Goal: Complete application form

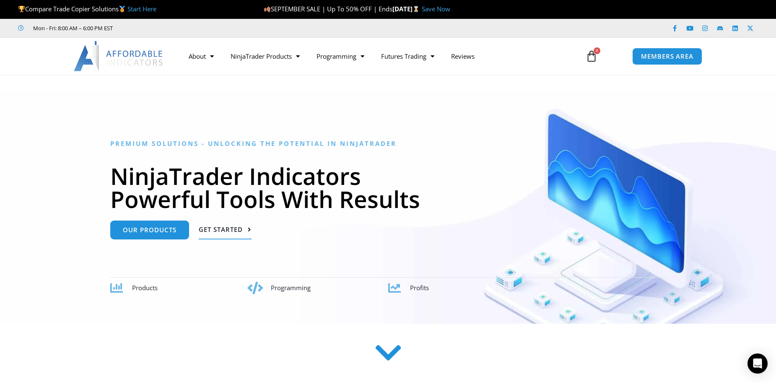
click at [229, 231] on span "Get Started" at bounding box center [221, 229] width 44 height 6
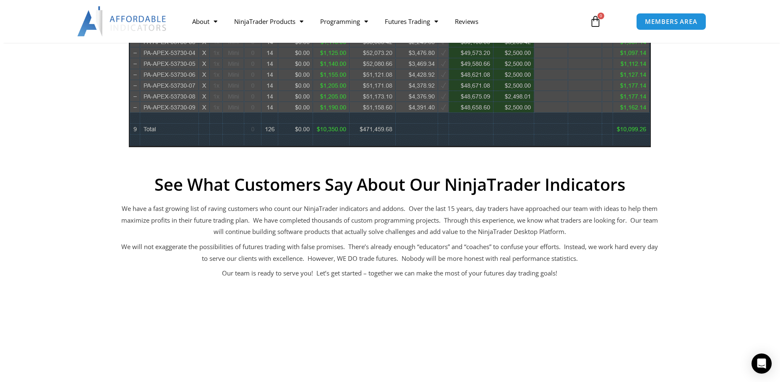
scroll to position [480, 0]
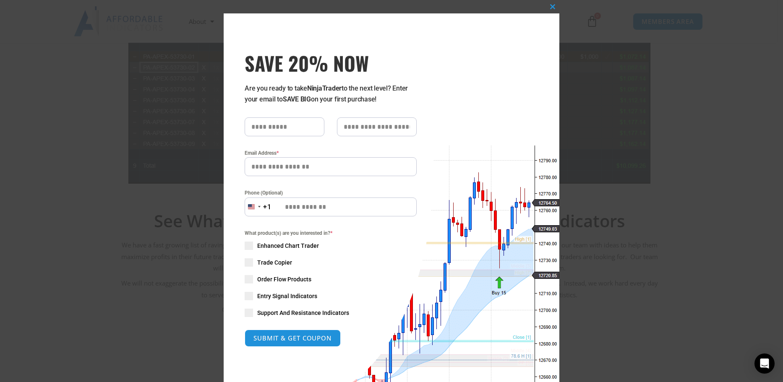
click at [249, 129] on input "SAVE 20% NOW popup" at bounding box center [285, 126] width 80 height 19
type input "*"
type input "******"
click at [263, 166] on input "Email Address *" at bounding box center [331, 166] width 172 height 19
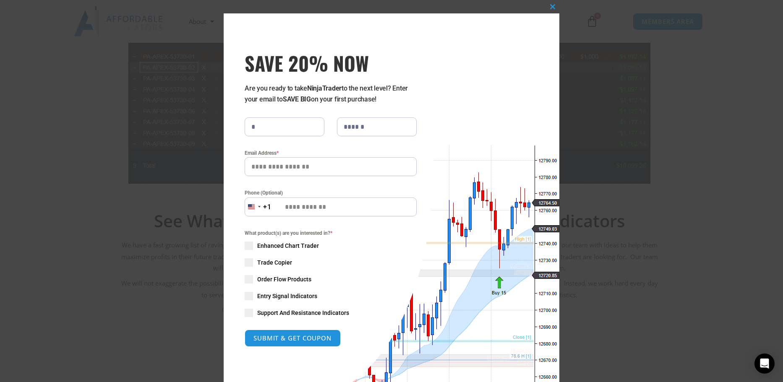
type input "**********"
click at [245, 262] on span "SAVE 20% NOW popup" at bounding box center [249, 262] width 8 height 8
click at [247, 297] on span "SAVE 20% NOW popup" at bounding box center [249, 296] width 8 height 8
click at [245, 294] on span "SAVE 20% NOW popup" at bounding box center [249, 296] width 8 height 8
click at [265, 336] on button "SUBMIT & GET COUPON" at bounding box center [292, 338] width 101 height 18
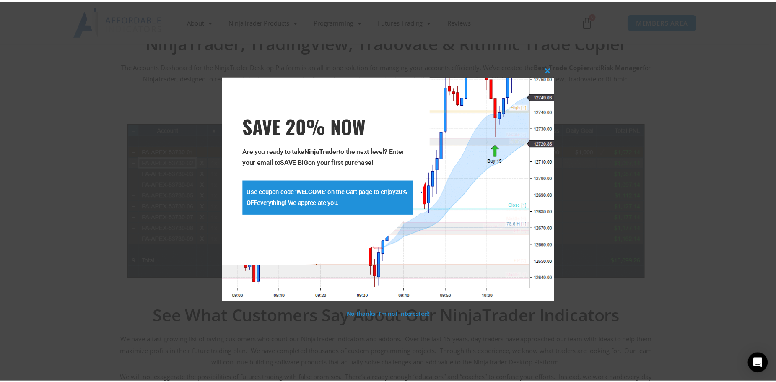
scroll to position [363, 0]
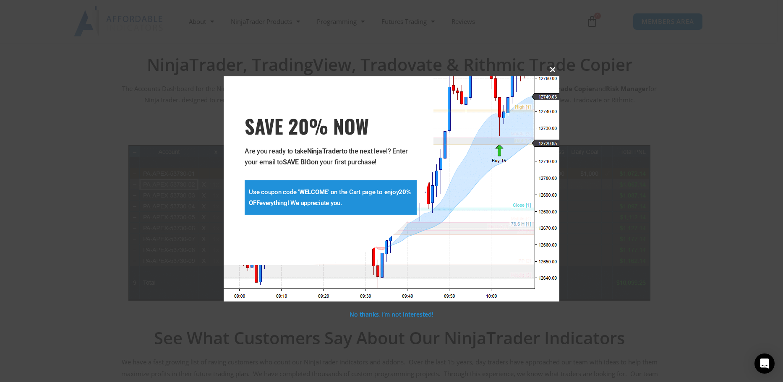
click at [553, 70] on span "SAVE 20% NOW popup" at bounding box center [552, 69] width 13 height 5
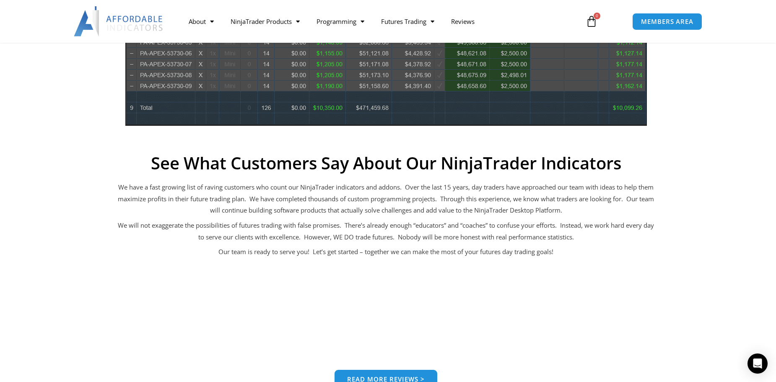
scroll to position [573, 0]
